Goal: Ask a question

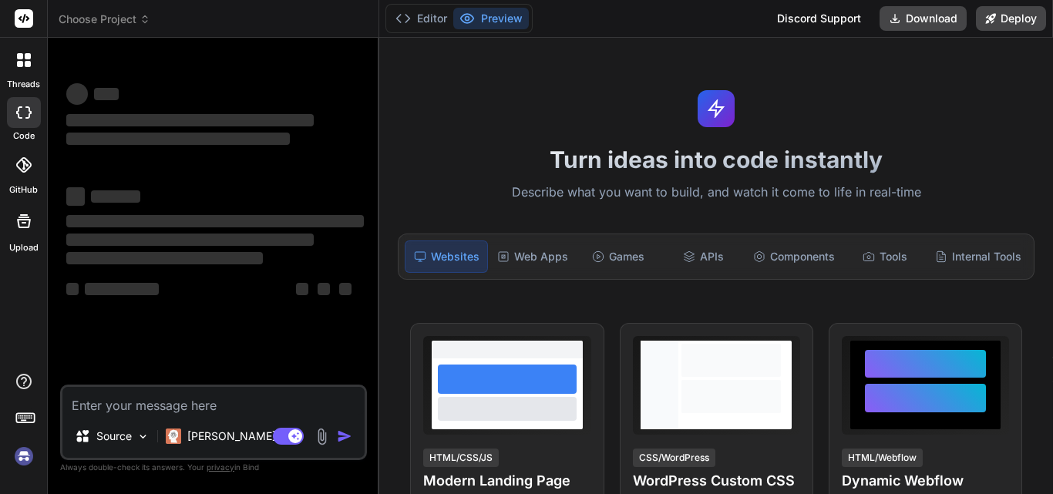
type textarea "x"
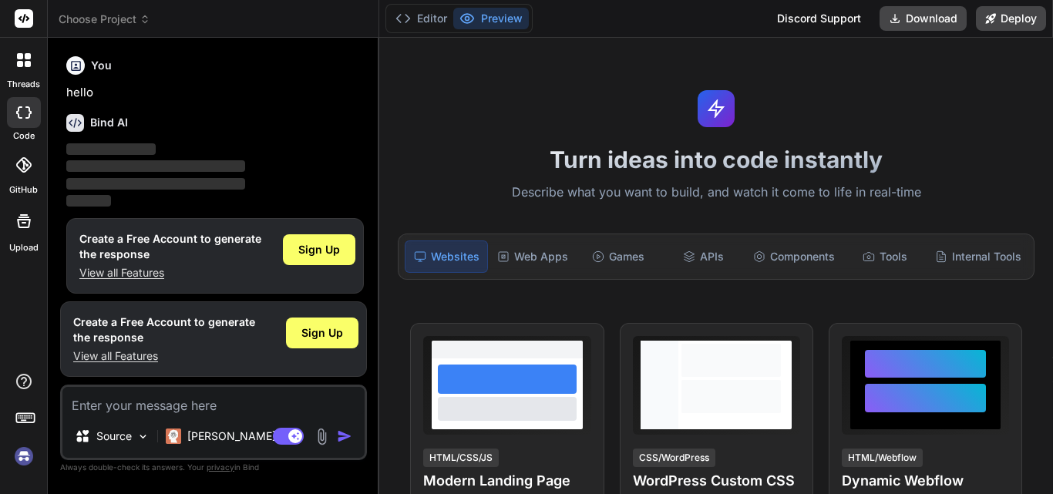
scroll to position [8, 0]
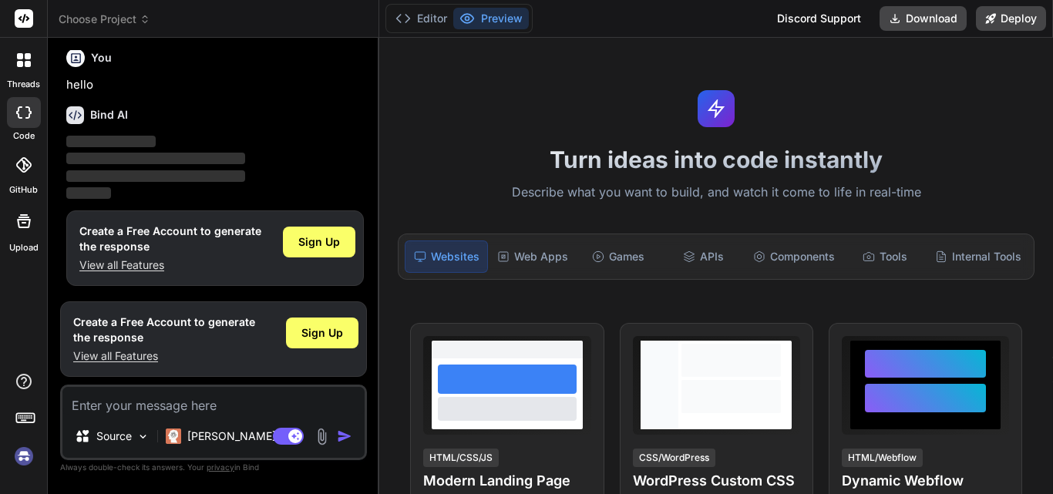
click at [120, 409] on textarea at bounding box center [213, 401] width 302 height 28
type textarea "W"
type textarea "x"
type textarea "Wh"
type textarea "x"
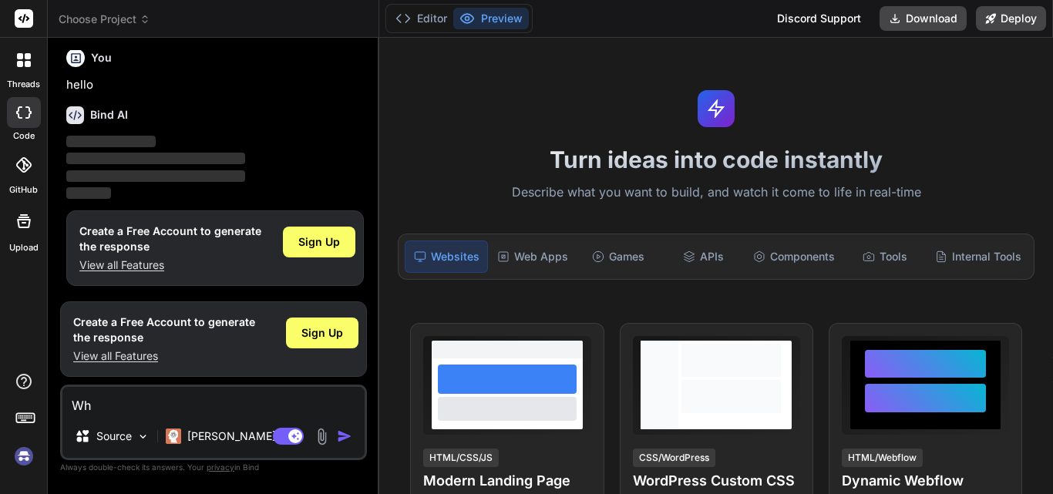
type textarea "Wha"
type textarea "x"
type textarea "What"
type textarea "x"
type textarea "What"
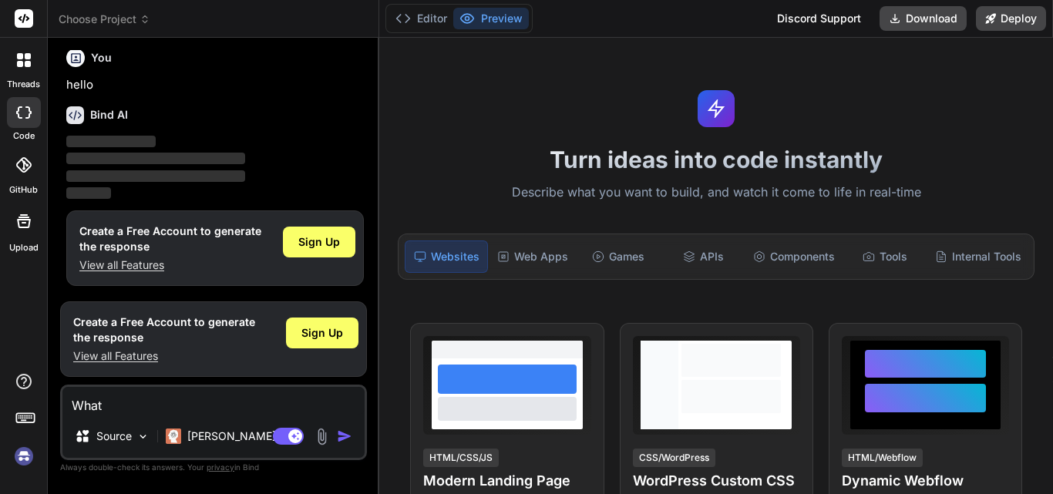
type textarea "x"
type textarea "What i"
type textarea "x"
type textarea "What is"
type textarea "x"
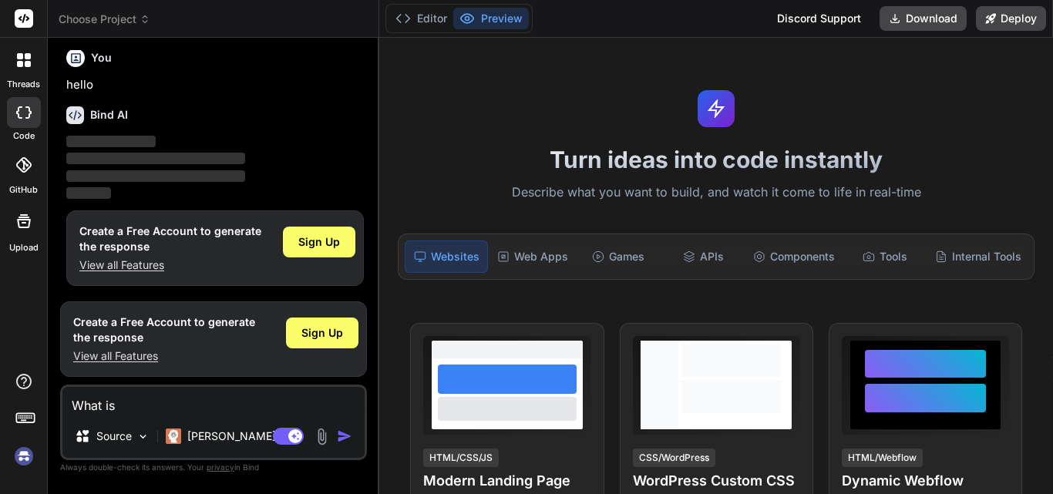
type textarea "What is"
type textarea "x"
type textarea "What is f"
type textarea "x"
type textarea "What is fo"
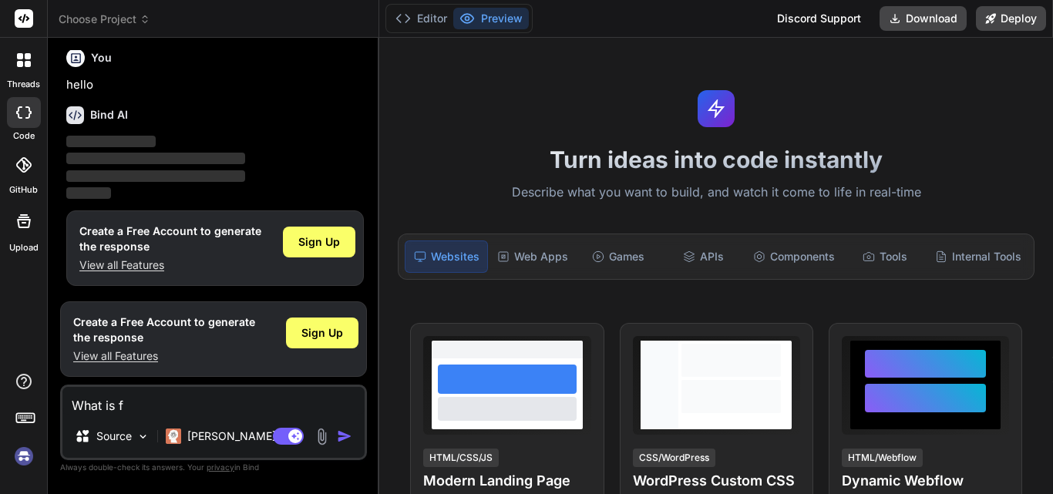
type textarea "x"
type textarea "What is for"
type textarea "x"
type textarea "What is forc"
type textarea "x"
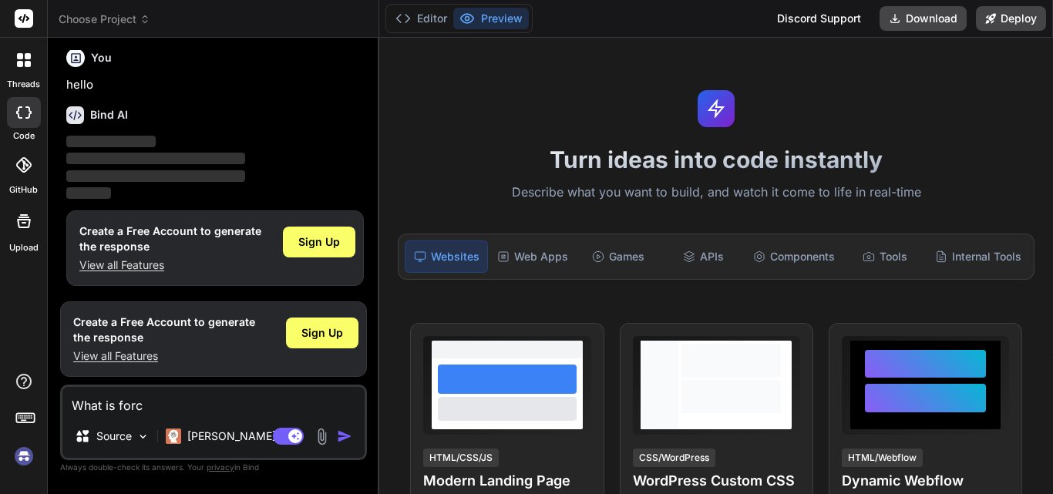
type textarea "What is forca"
type textarea "x"
type textarea "What is forcas"
type textarea "x"
type textarea "What is forcast"
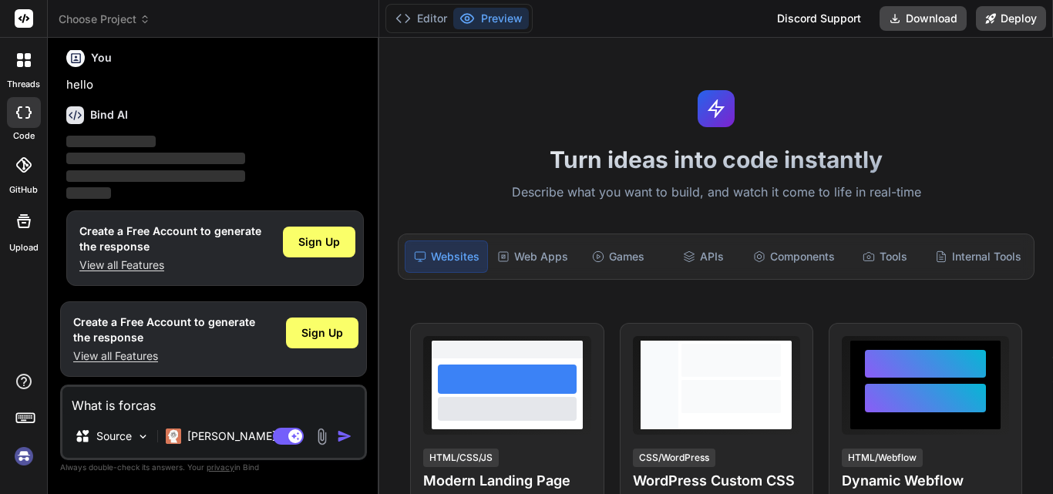
type textarea "x"
type textarea "What is forcasti"
type textarea "x"
type textarea "What is forcastin"
type textarea "x"
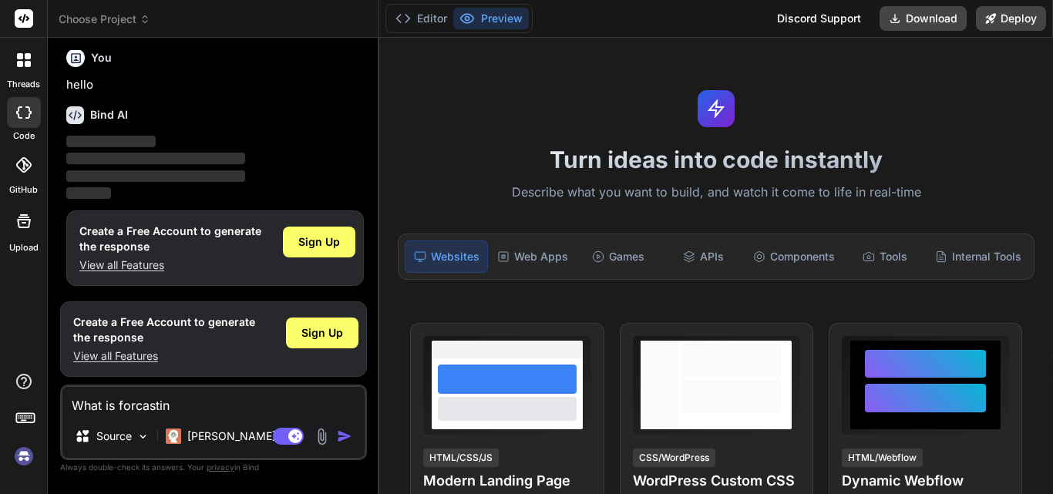
type textarea "What is forcasting"
type textarea "x"
type textarea "What is forcasting"
type textarea "x"
type textarea "What is forcasting i"
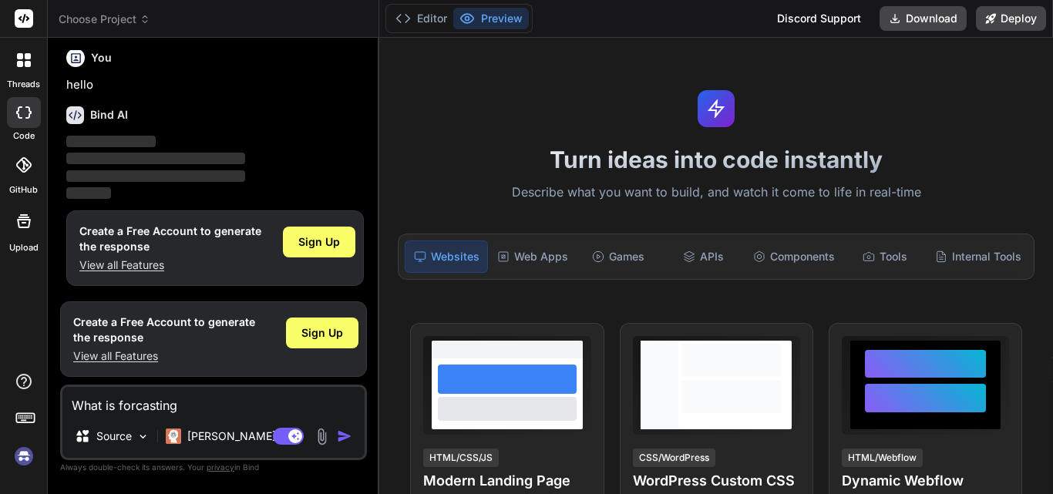
type textarea "x"
type textarea "What is forcasting in"
type textarea "x"
type textarea "What is forcasting in"
type textarea "x"
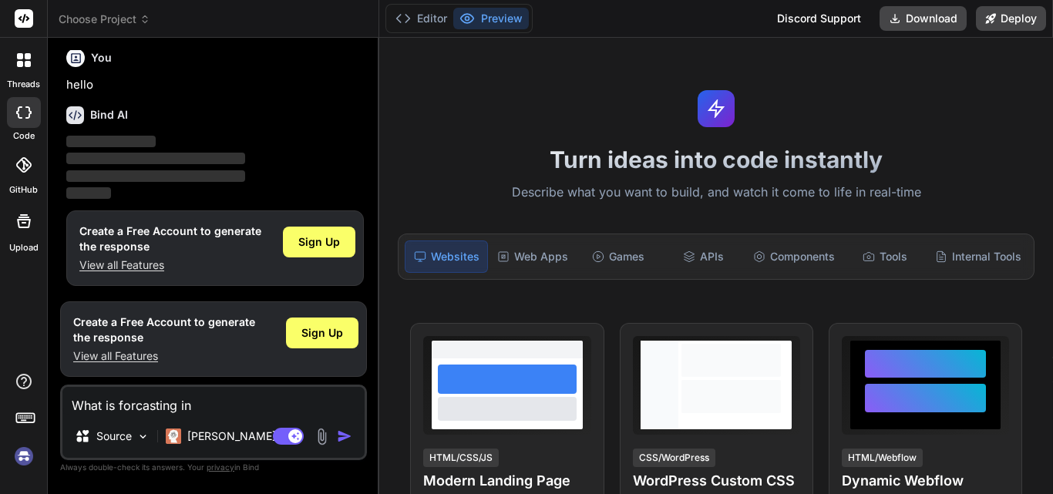
type textarea "What is forcasting in s"
type textarea "x"
type textarea "What is forcasting in sn"
type textarea "x"
type textarea "What is forcasting in sno"
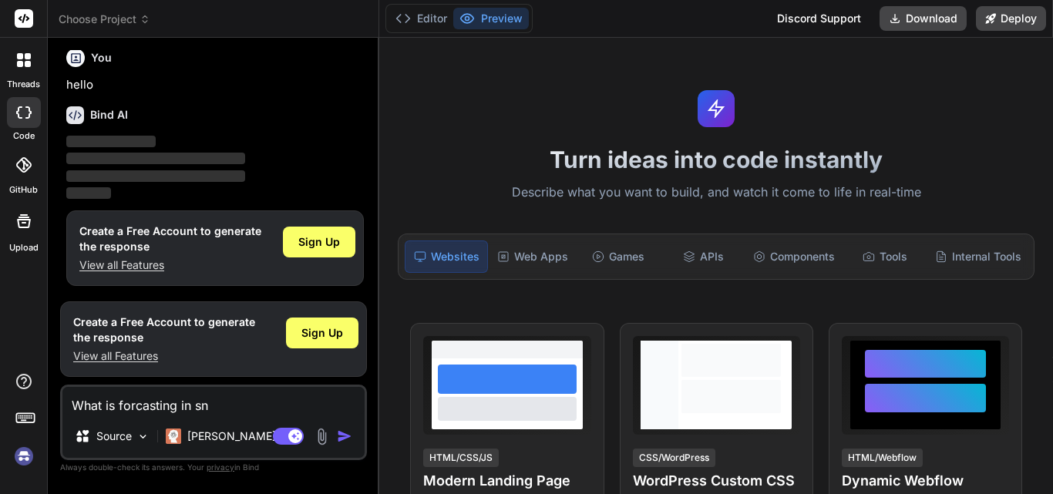
type textarea "x"
type textarea "What is forcasting in snow"
type textarea "x"
type textarea "What is forcasting in snowf"
type textarea "x"
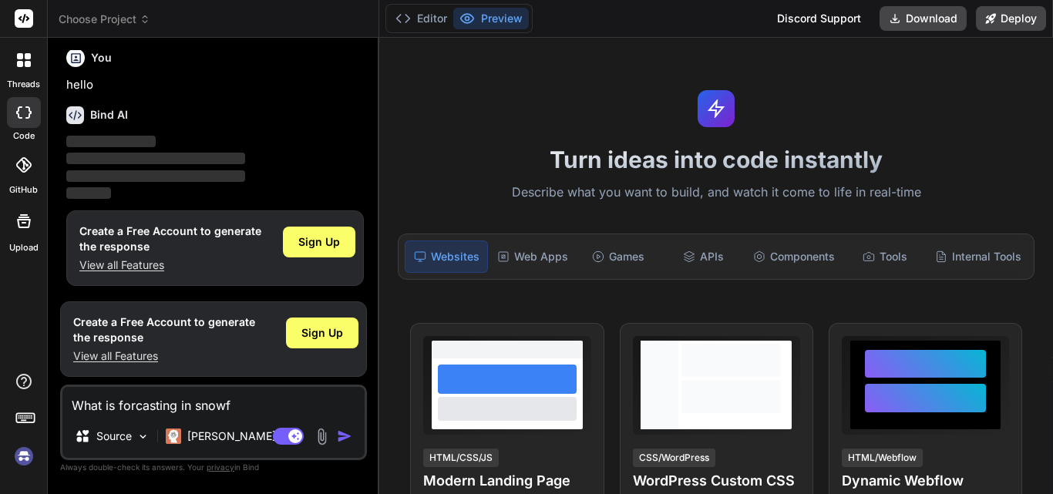
type textarea "What is forcasting in snowfl"
type textarea "x"
type textarea "What is forcasting in snowfla"
type textarea "x"
type textarea "What is forcasting in snowflak"
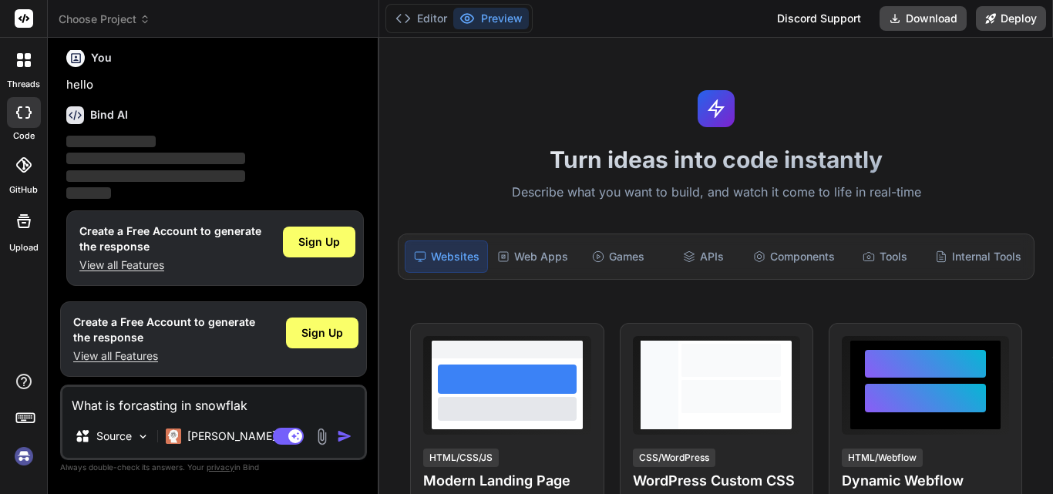
type textarea "x"
type textarea "What is forcasting in snowflake"
type textarea "x"
type textarea "What is forcasting in snowflake"
click at [346, 428] on div "Agent Mode. When this toggle is activated, AI automatically makes decisions, re…" at bounding box center [314, 436] width 89 height 19
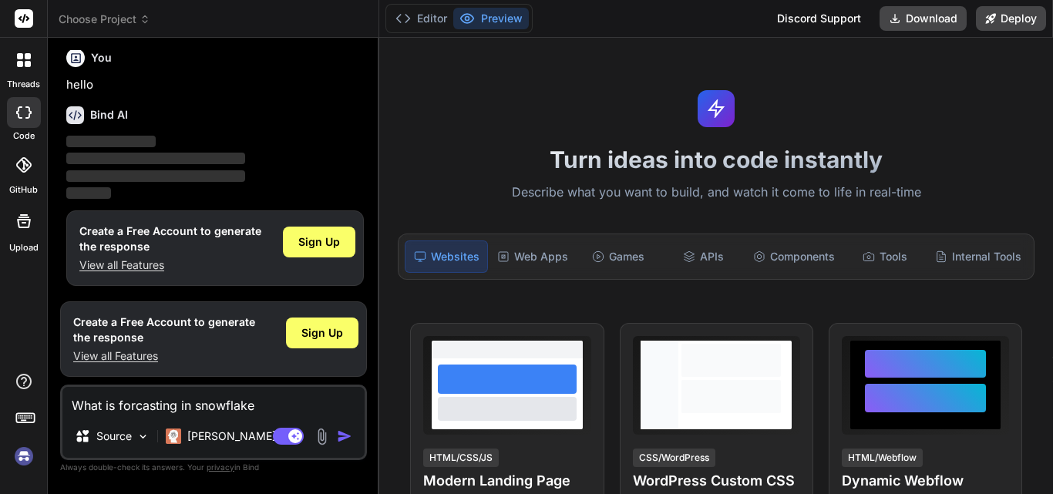
click at [345, 436] on img "button" at bounding box center [344, 436] width 15 height 15
click at [345, 432] on img "button" at bounding box center [344, 436] width 15 height 15
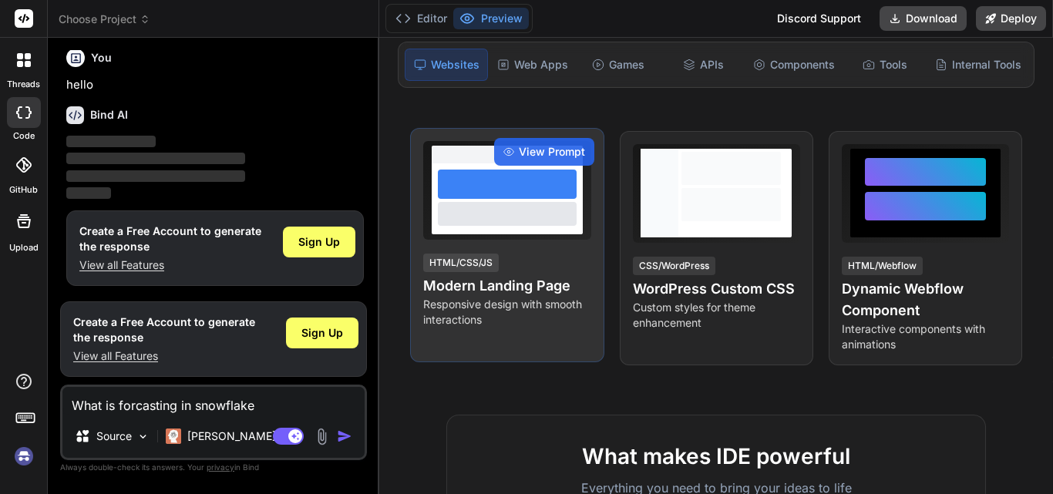
scroll to position [0, 0]
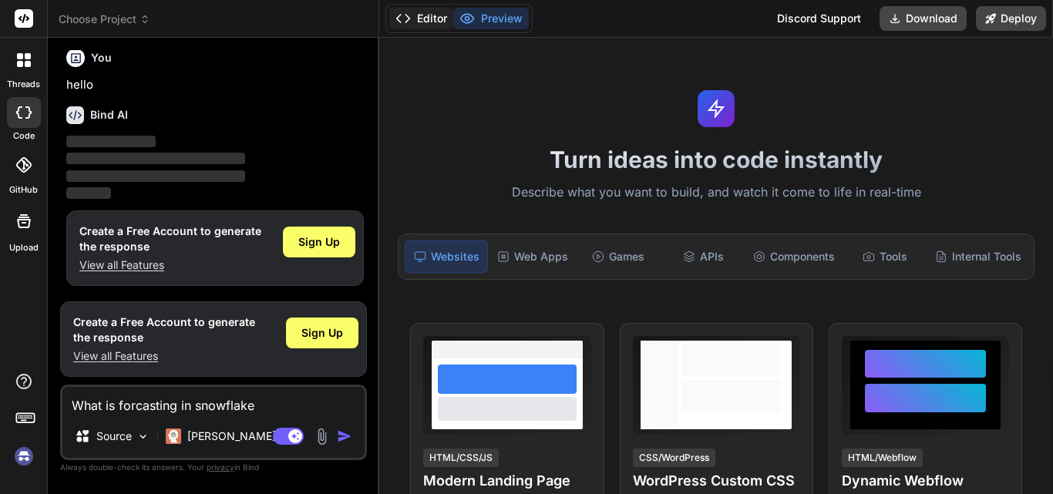
click at [405, 9] on button "Editor" at bounding box center [421, 19] width 64 height 22
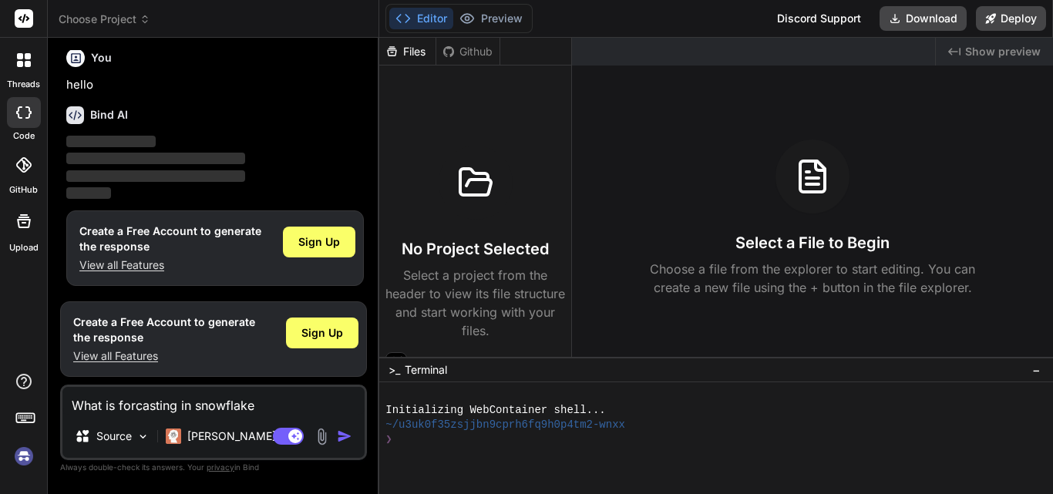
click at [403, 16] on icon at bounding box center [402, 18] width 15 height 15
click at [463, 15] on icon at bounding box center [467, 18] width 13 height 9
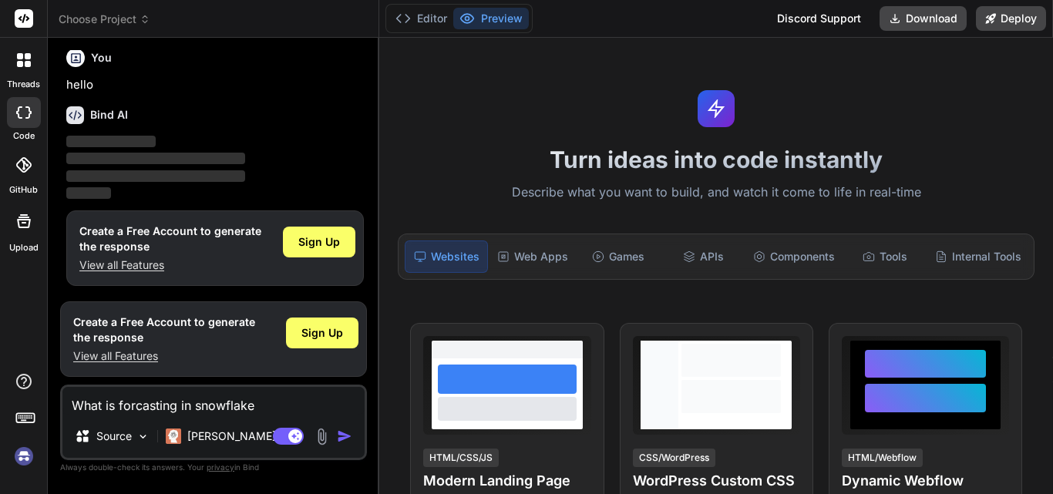
click at [270, 409] on textarea "What is forcasting in snowflake" at bounding box center [213, 401] width 302 height 28
click at [333, 335] on span "Sign Up" at bounding box center [322, 332] width 42 height 15
